Goal: Transaction & Acquisition: Purchase product/service

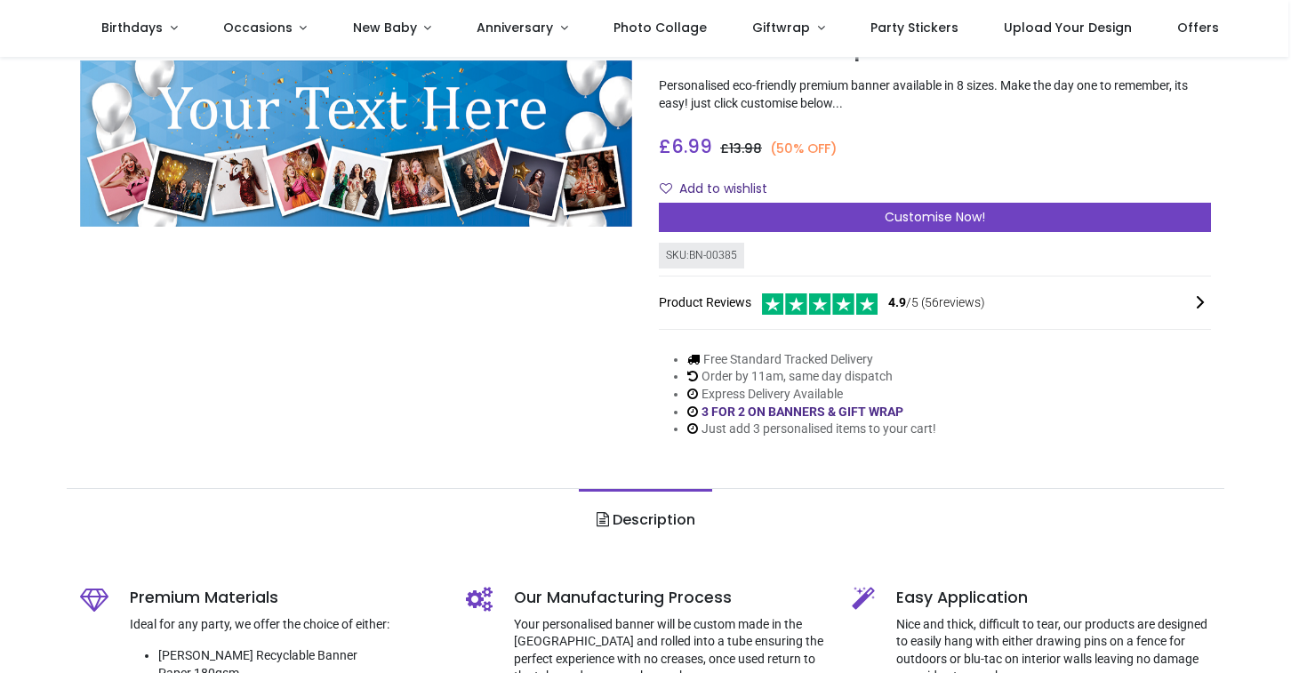
scroll to position [100, 0]
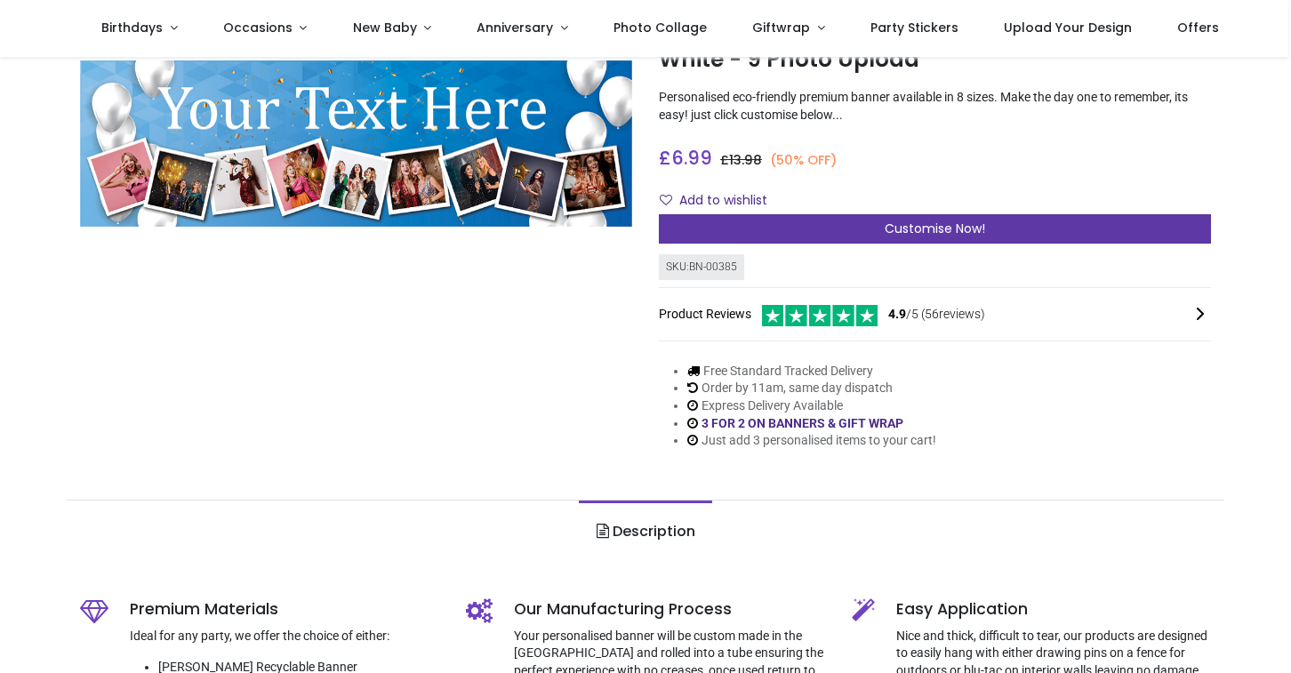
click at [952, 235] on div "Customise Now!" at bounding box center [935, 229] width 552 height 30
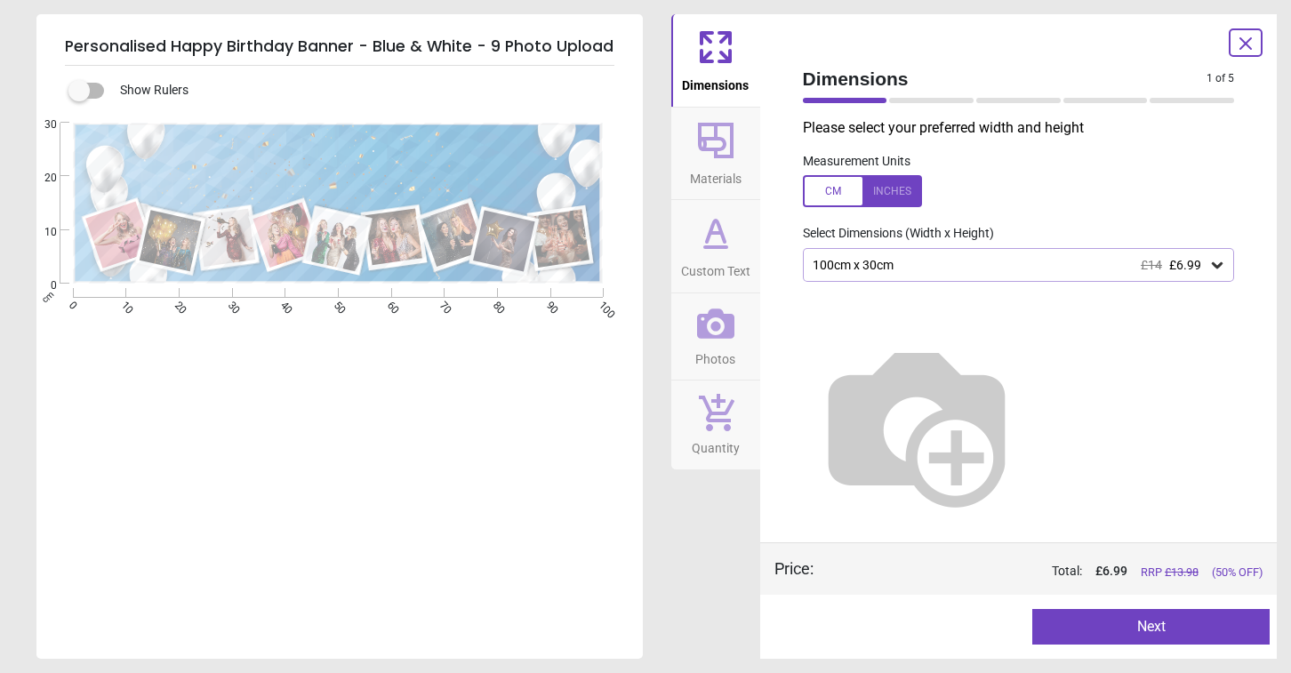
click at [705, 111] on button "Materials" at bounding box center [715, 154] width 89 height 92
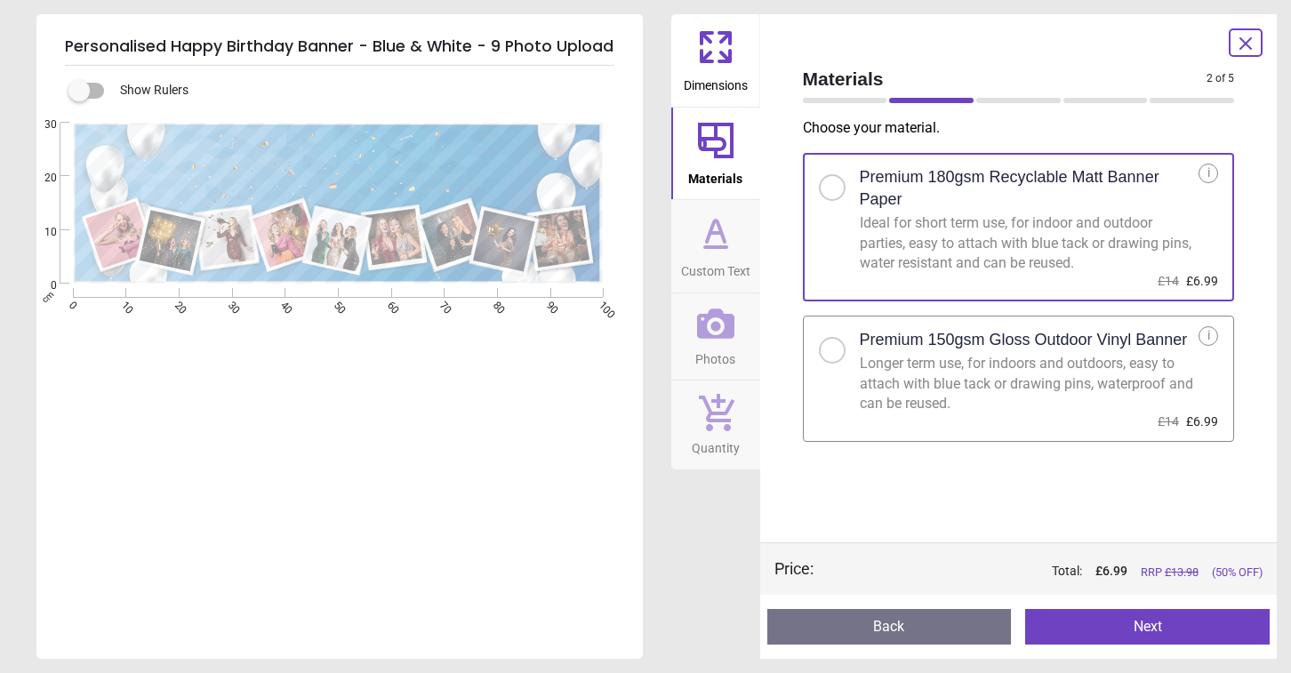
click at [887, 360] on div "Longer term use, for indoors and outdoors, easy to attach with blue tack or dra…" at bounding box center [1030, 384] width 340 height 60
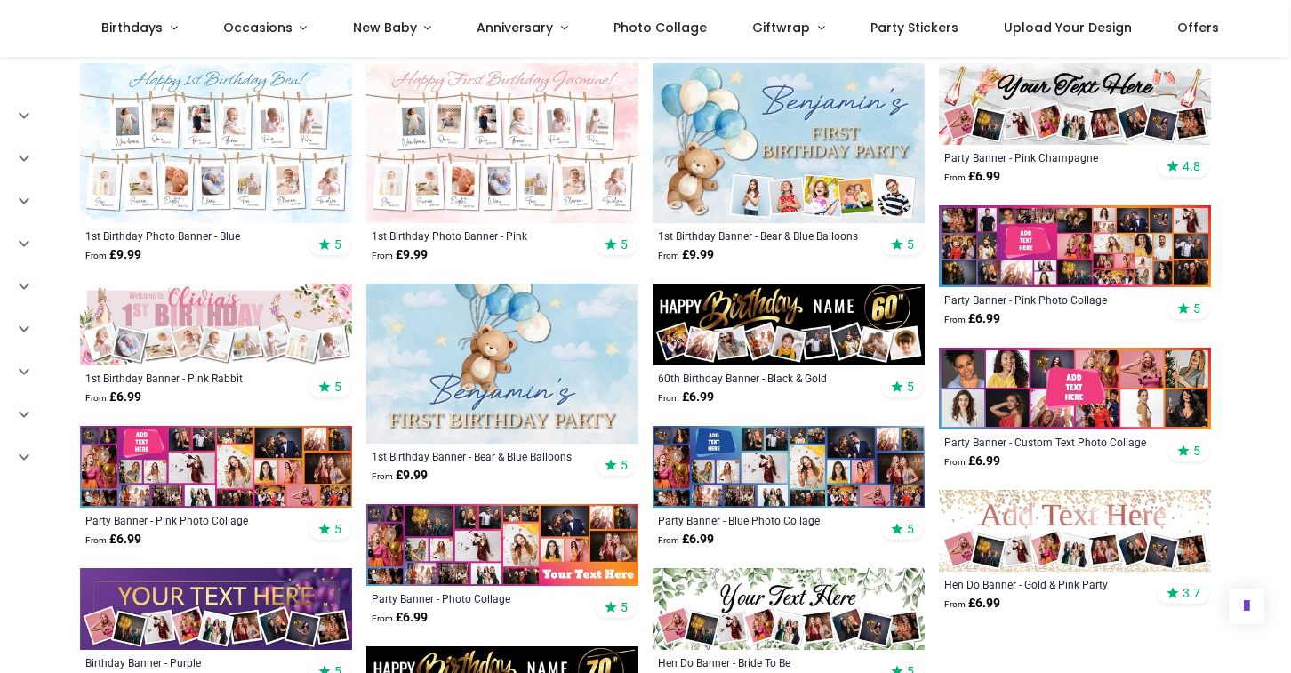
scroll to position [784, 0]
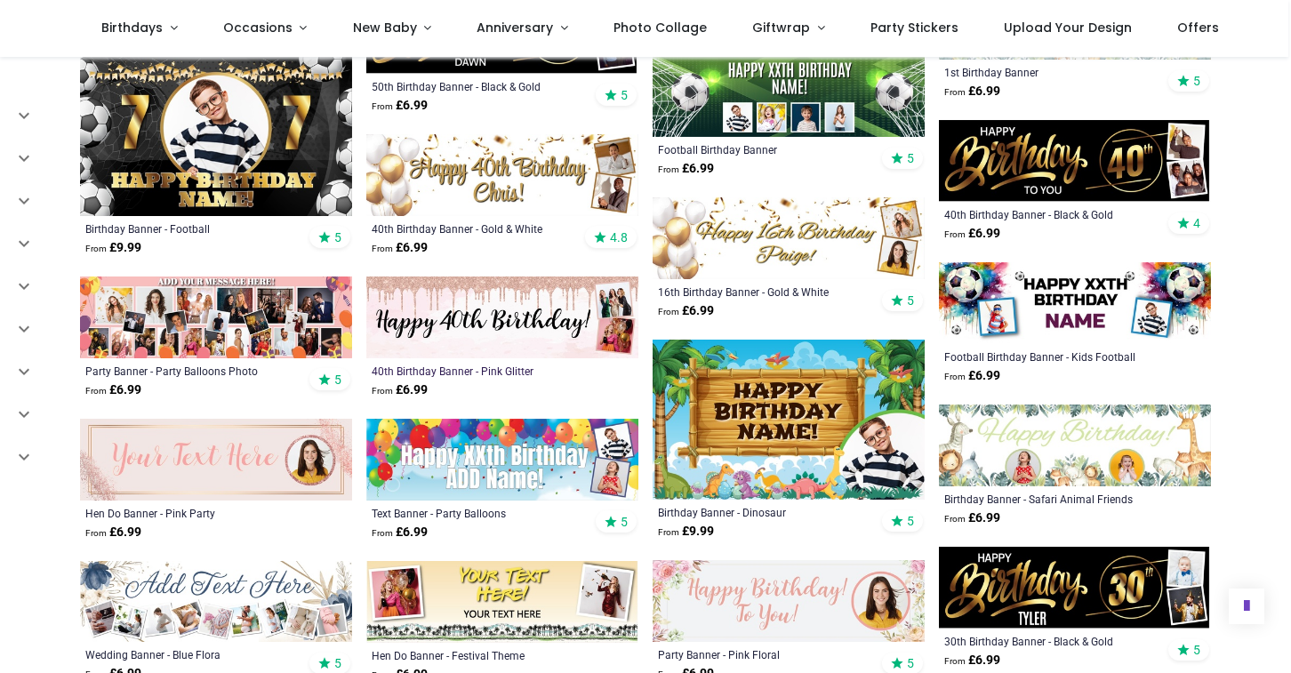
scroll to position [2567, 0]
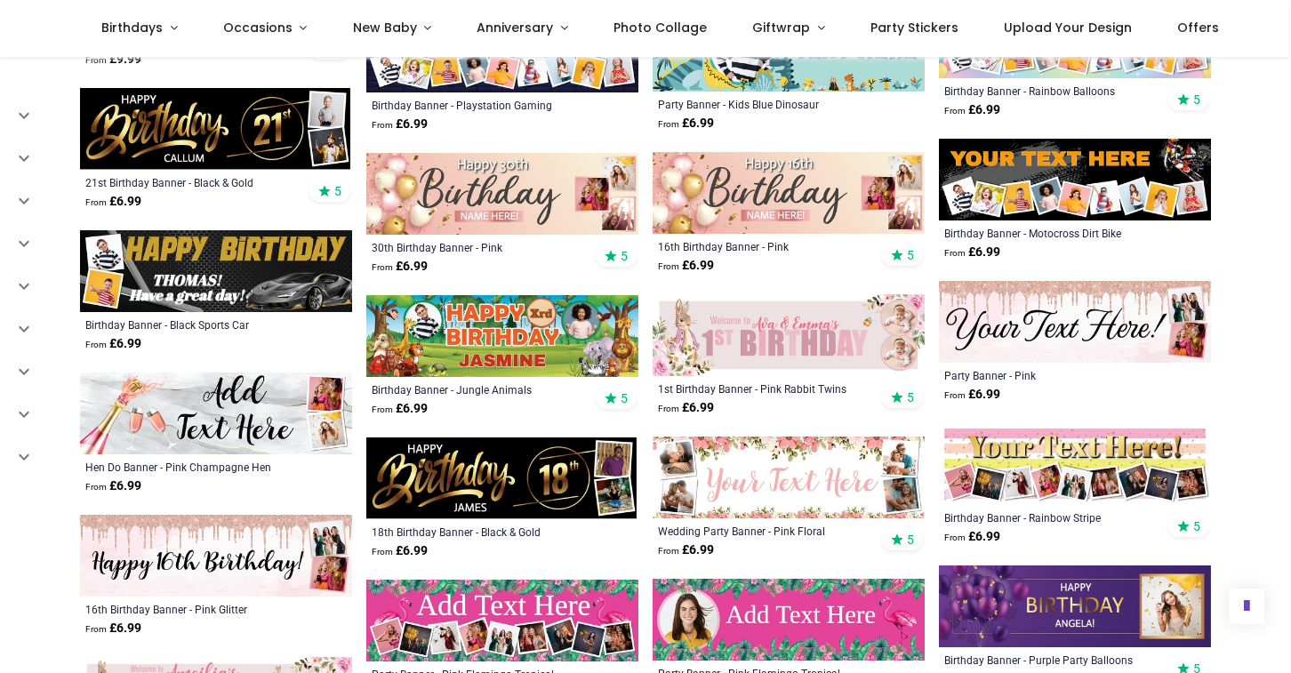
scroll to position [3401, 0]
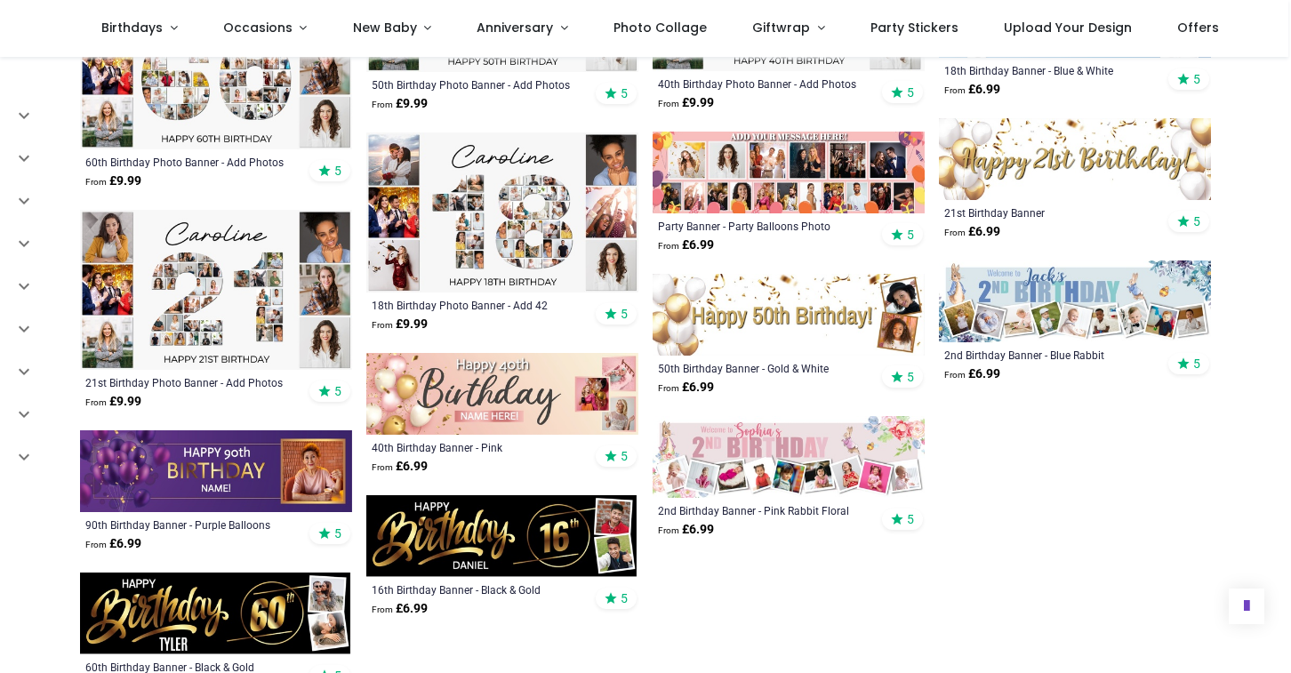
scroll to position [5214, 0]
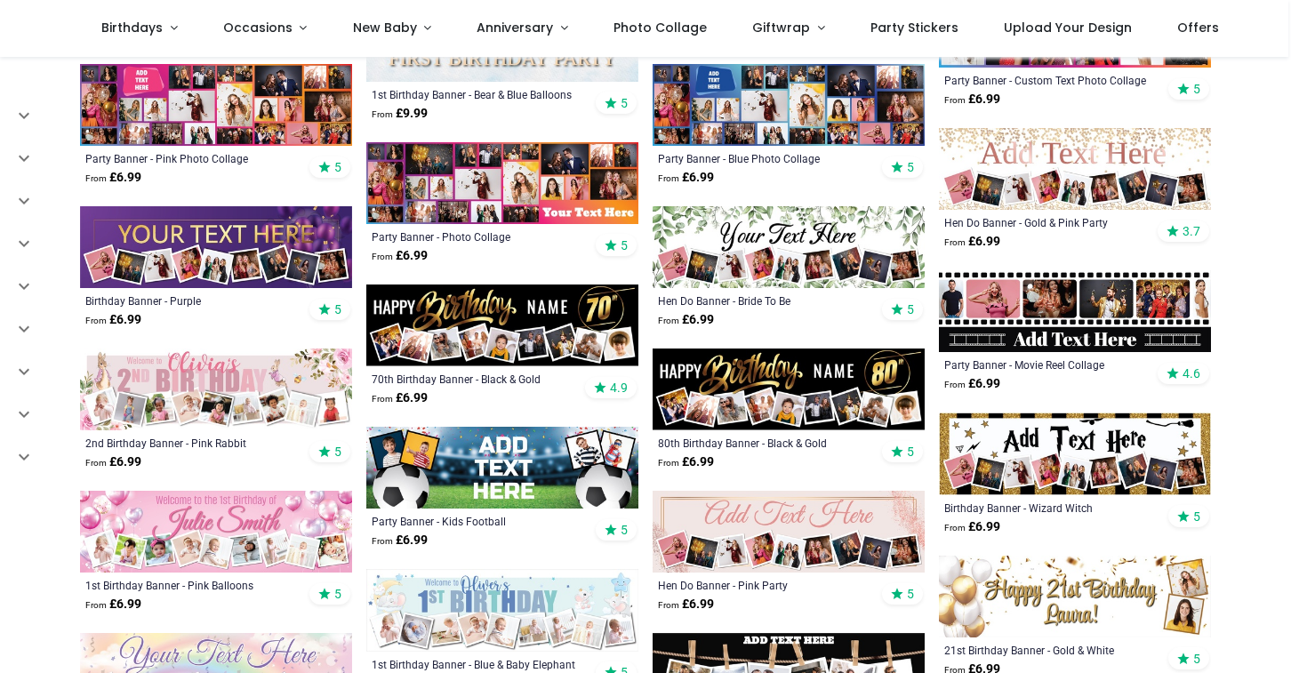
scroll to position [-3, 0]
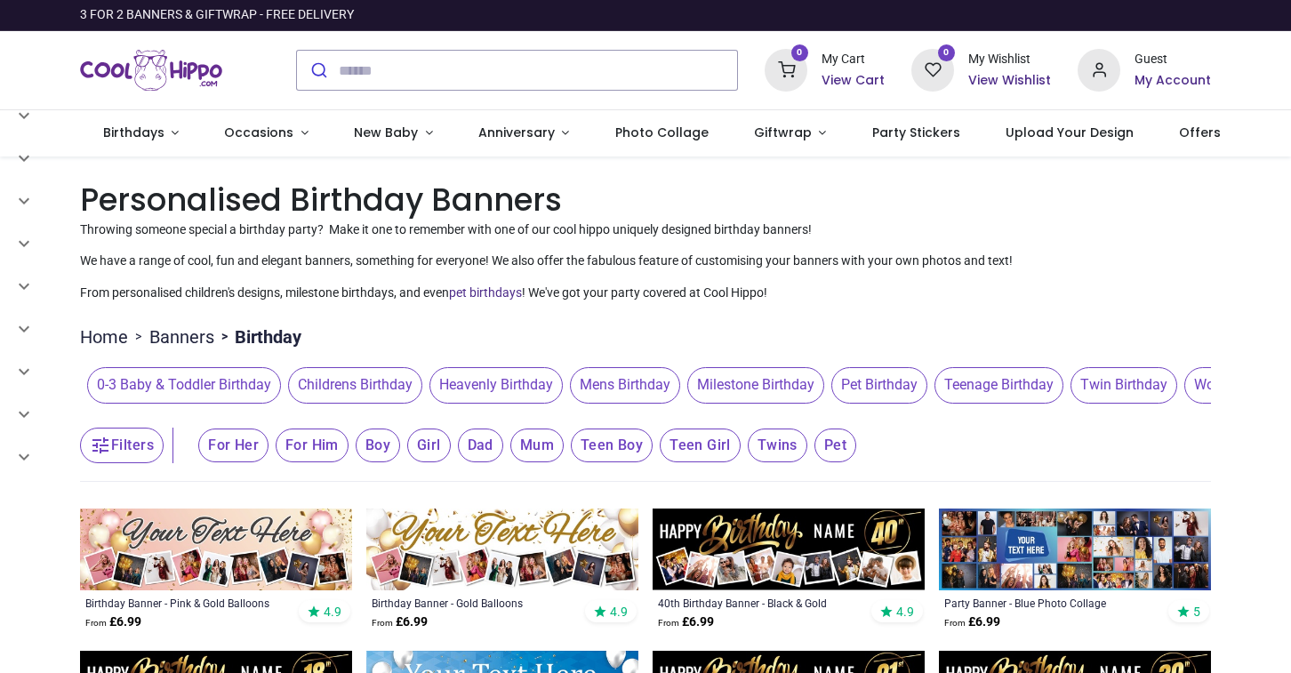
click at [204, 332] on link "Banners" at bounding box center [181, 336] width 65 height 25
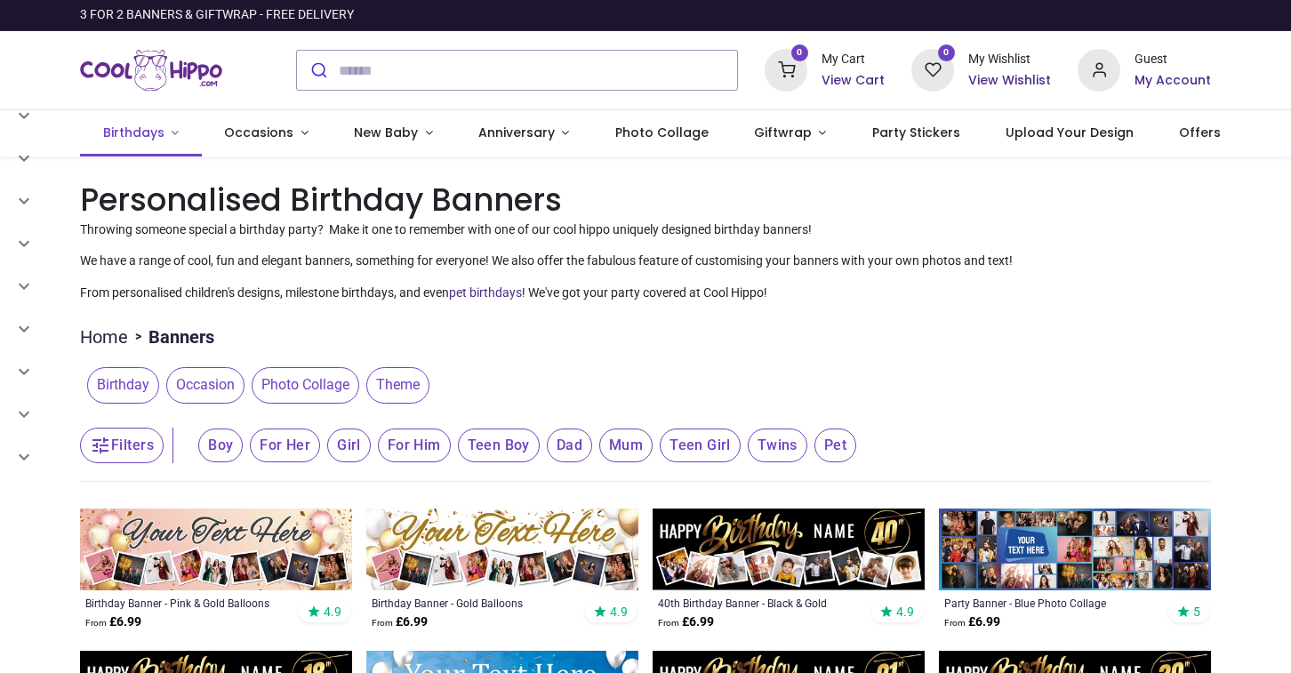
click at [157, 140] on span "Birthdays" at bounding box center [133, 133] width 61 height 18
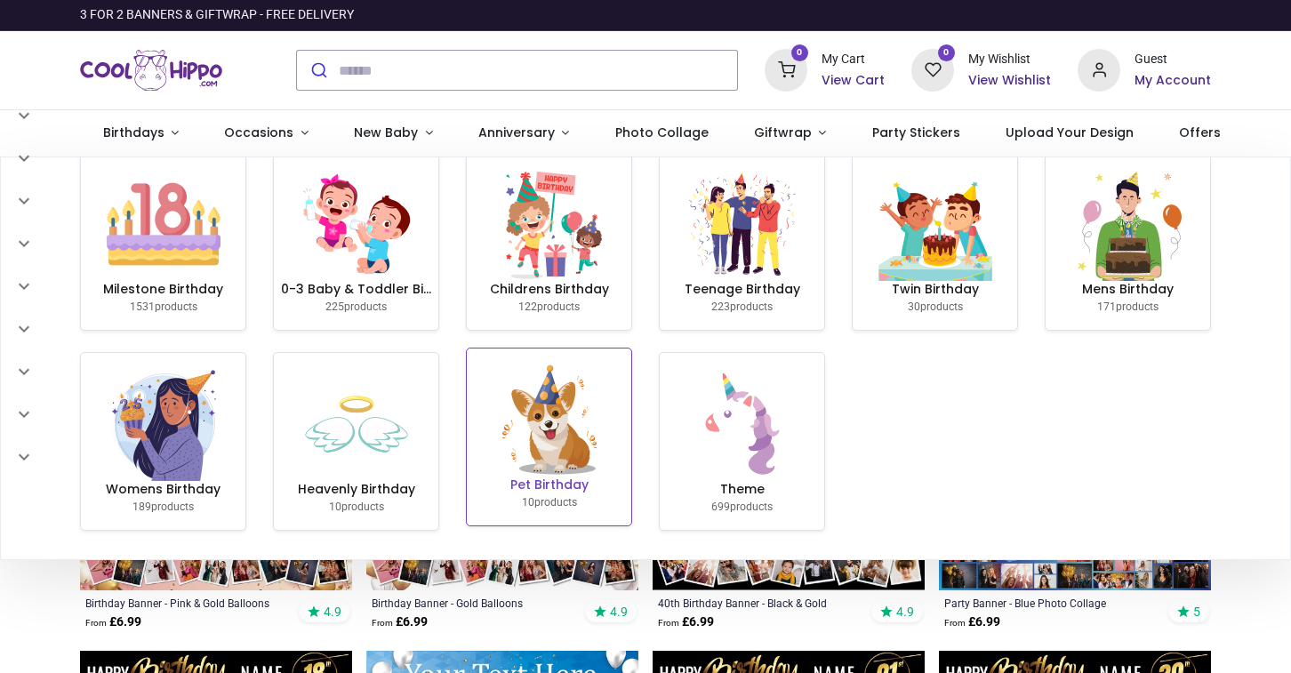
scroll to position [25, 0]
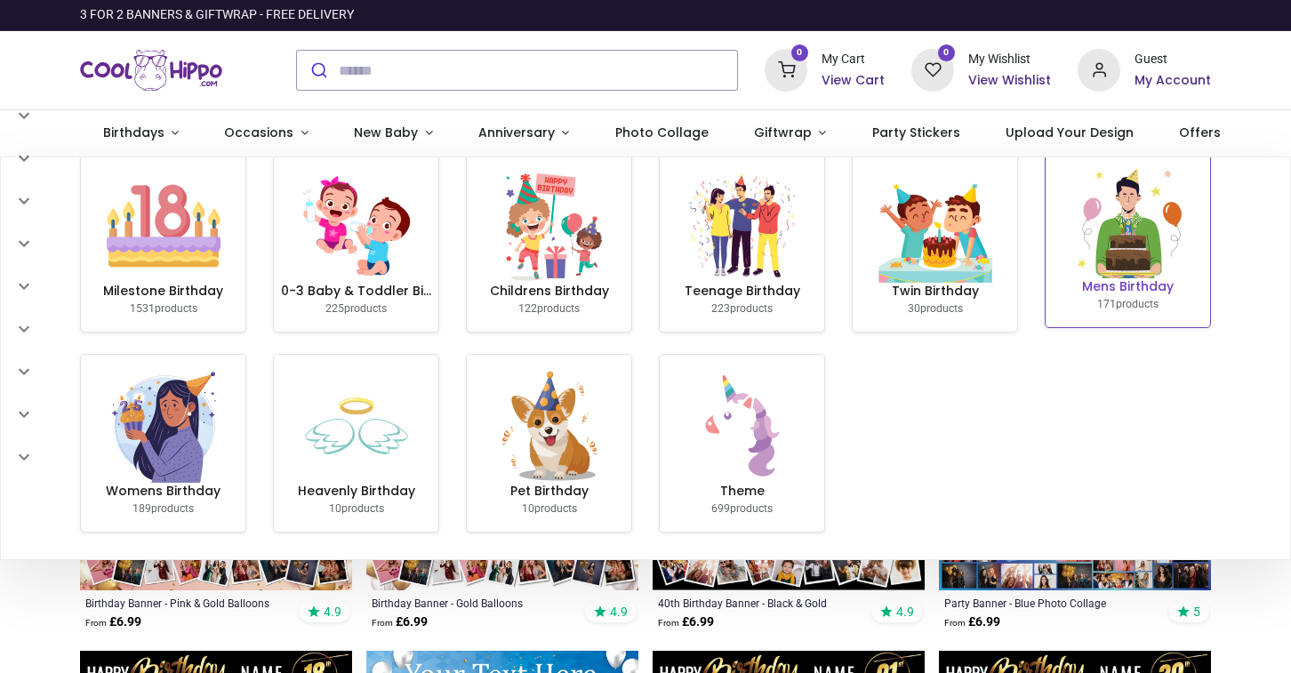
click at [1138, 265] on img at bounding box center [1128, 221] width 114 height 114
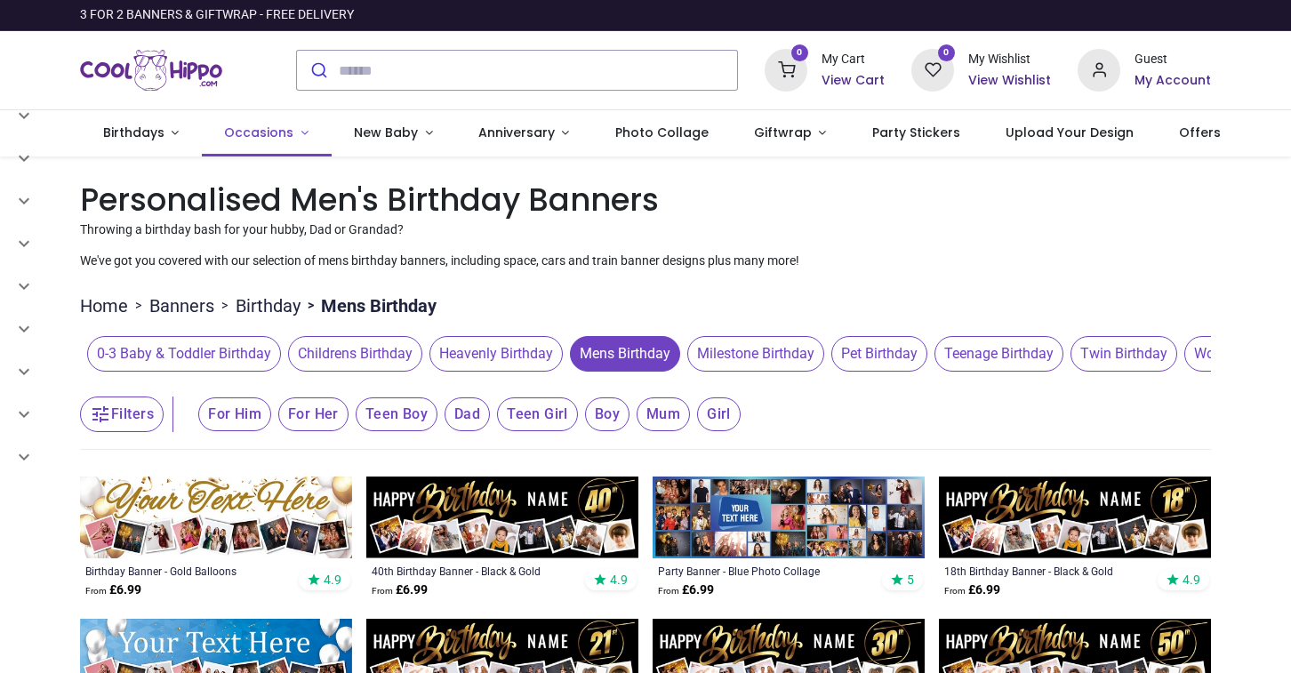
click at [265, 139] on span "Occasions" at bounding box center [258, 133] width 69 height 18
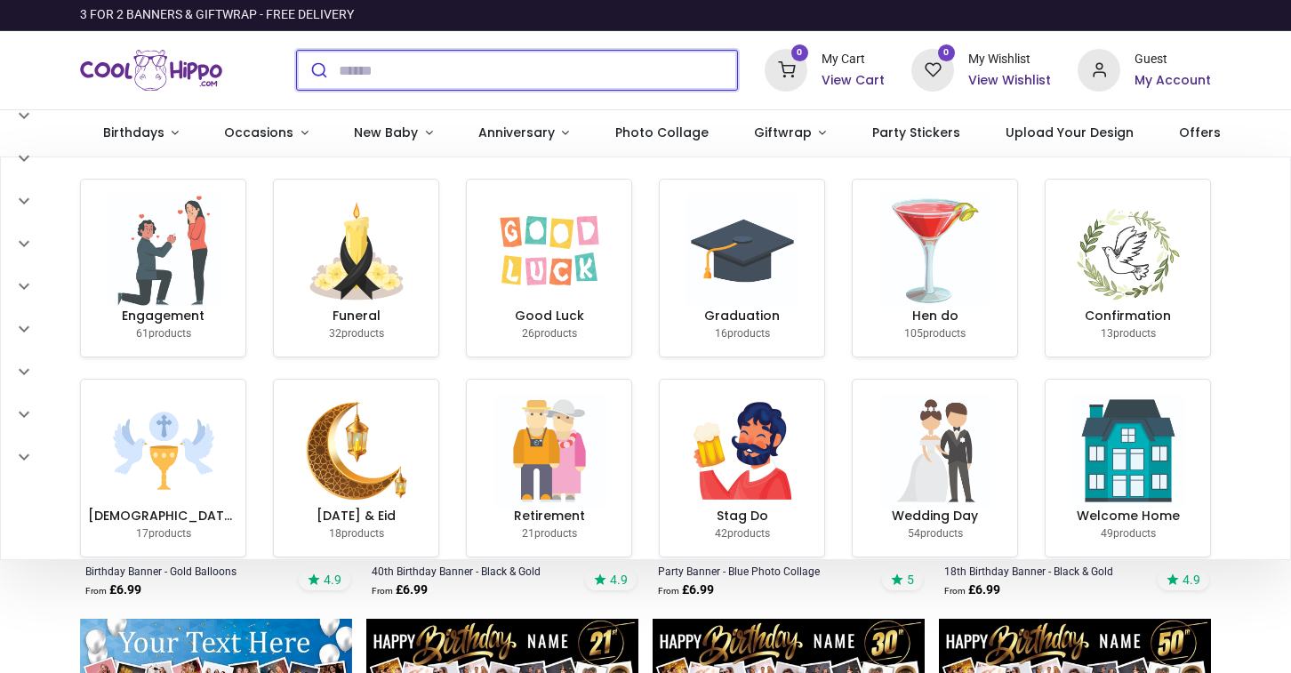
click at [388, 78] on input "search" at bounding box center [538, 70] width 398 height 39
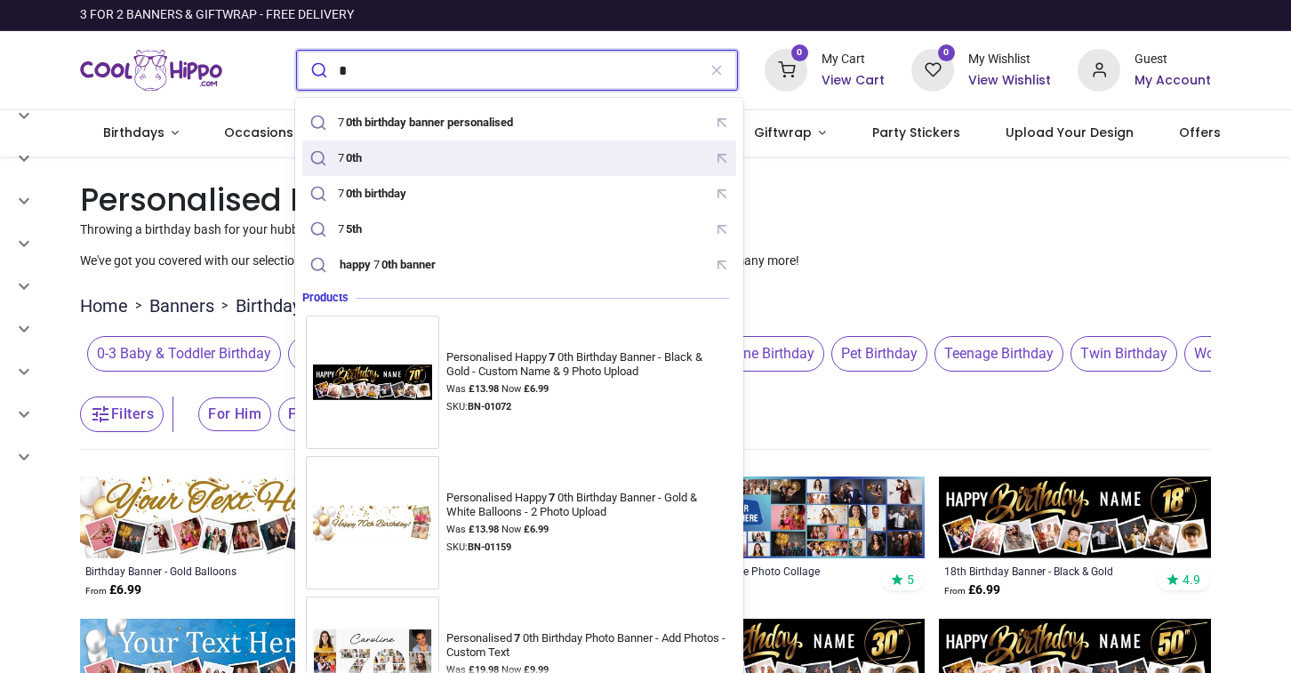
click at [377, 152] on div "7 0th" at bounding box center [519, 159] width 427 height 28
type input "****"
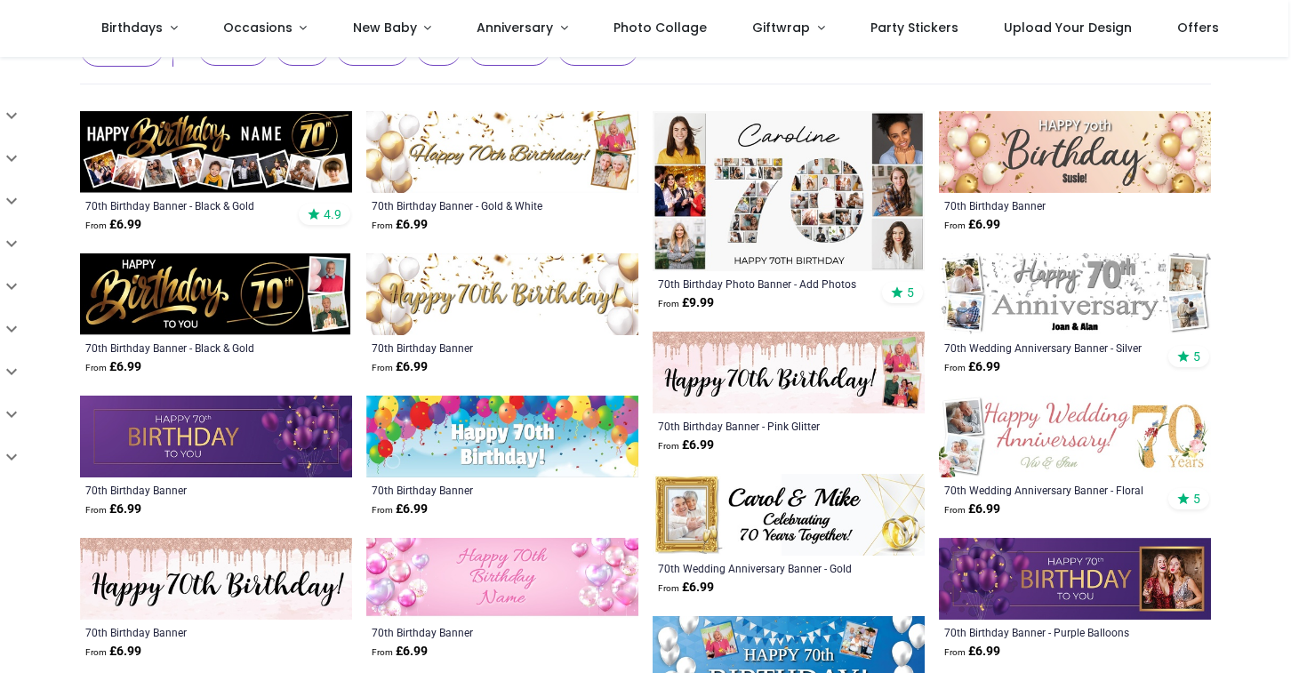
scroll to position [162, 0]
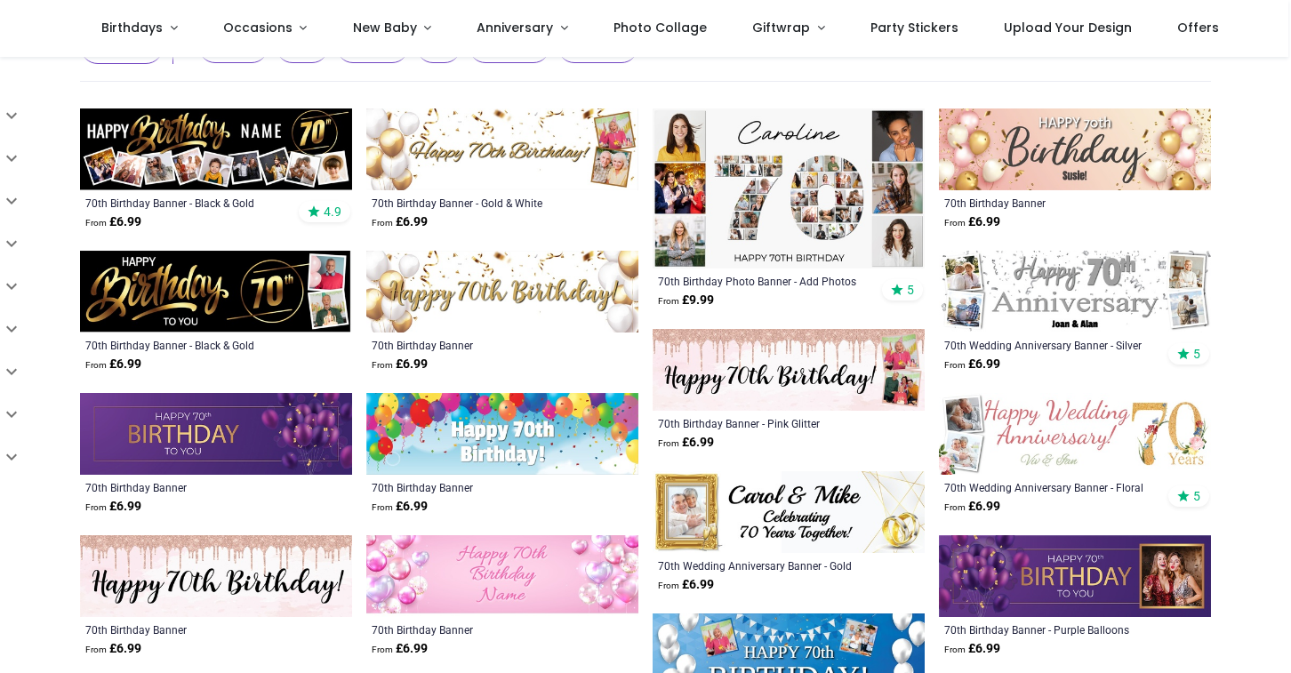
click at [813, 211] on img at bounding box center [789, 188] width 272 height 160
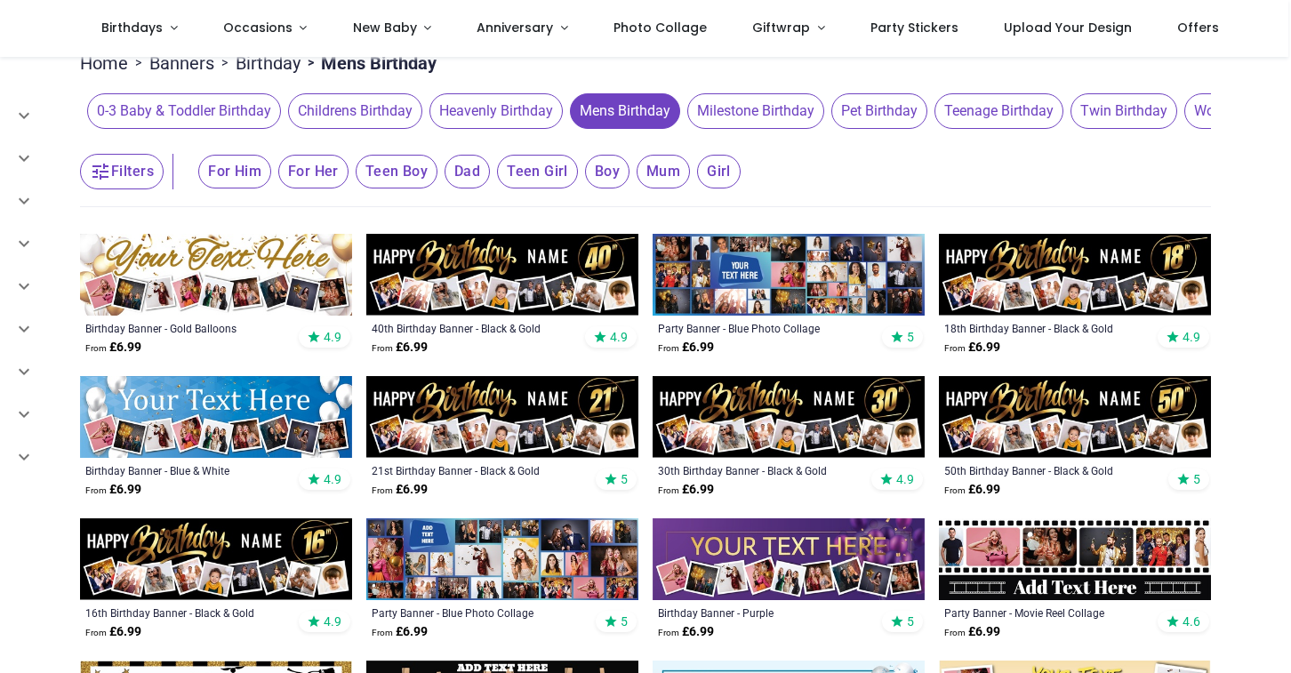
scroll to position [153, 0]
